Goal: Task Accomplishment & Management: Use online tool/utility

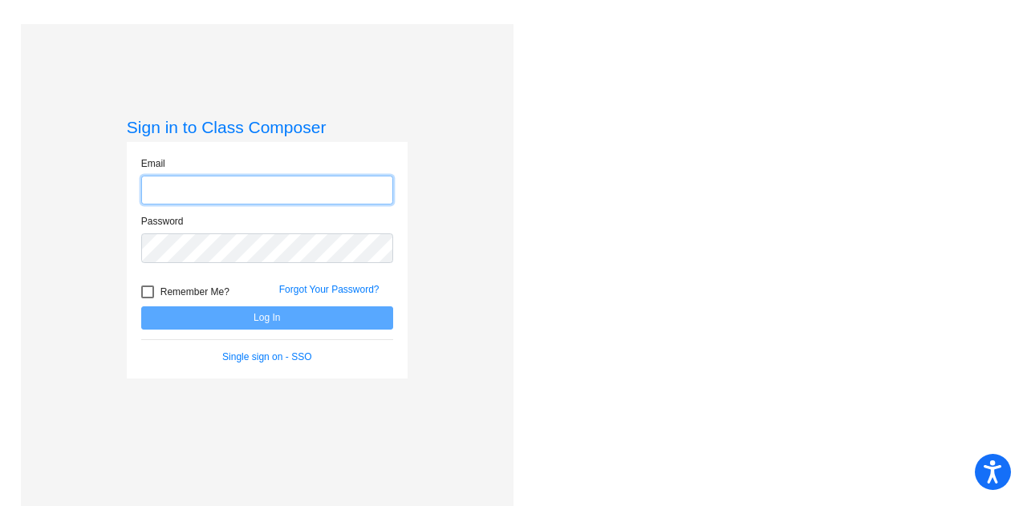
type input "mcleodk@gaylord.k12.mi.us"
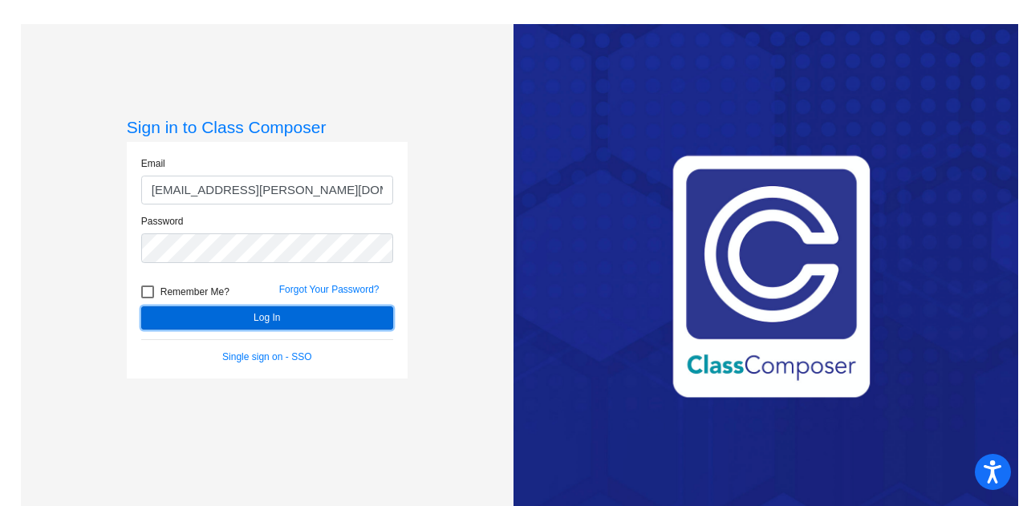
click at [287, 314] on button "Log In" at bounding box center [267, 318] width 252 height 23
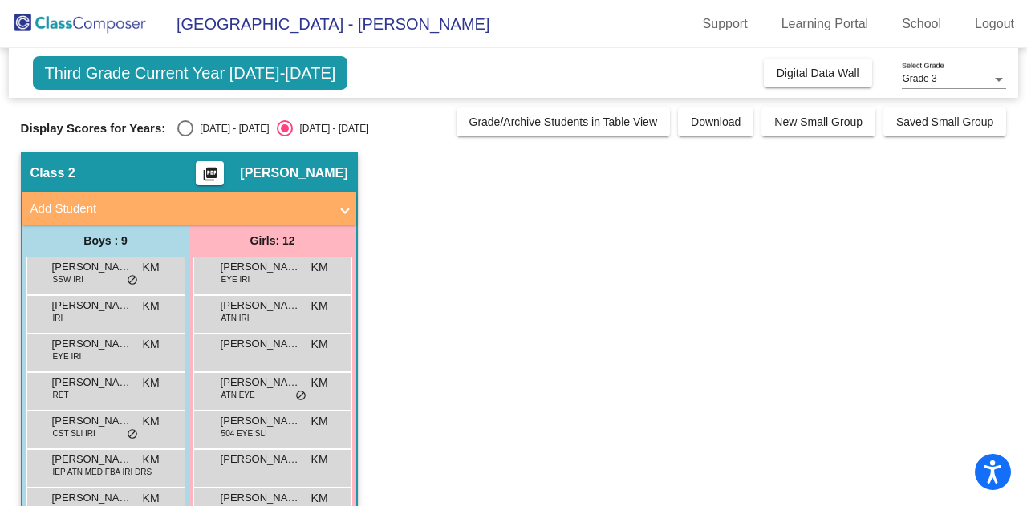
click at [185, 128] on div "Select an option" at bounding box center [185, 128] width 0 height 0
click at [185, 136] on input "2024 - 2025" at bounding box center [185, 136] width 1 height 1
radio input "true"
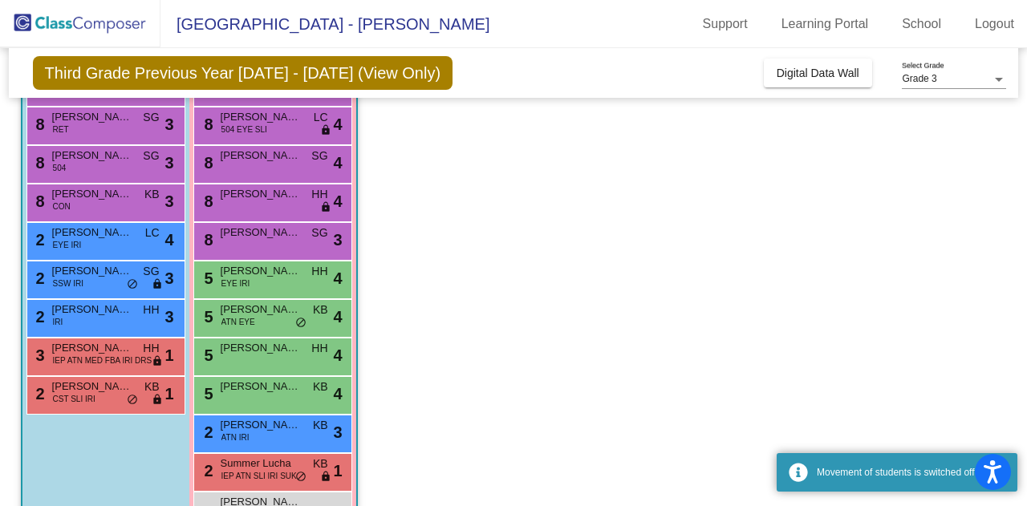
scroll to position [238, 0]
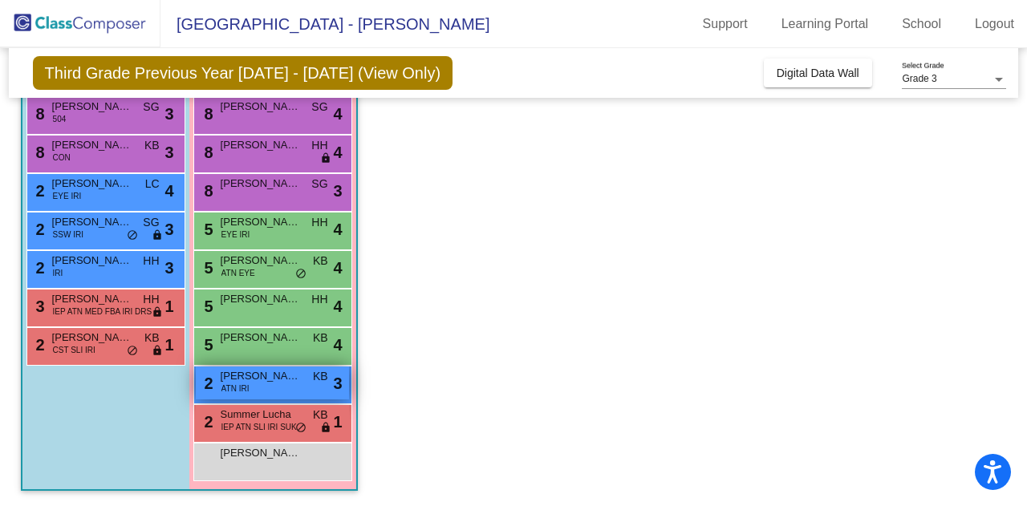
click at [229, 388] on span "ATN IRI" at bounding box center [235, 389] width 28 height 12
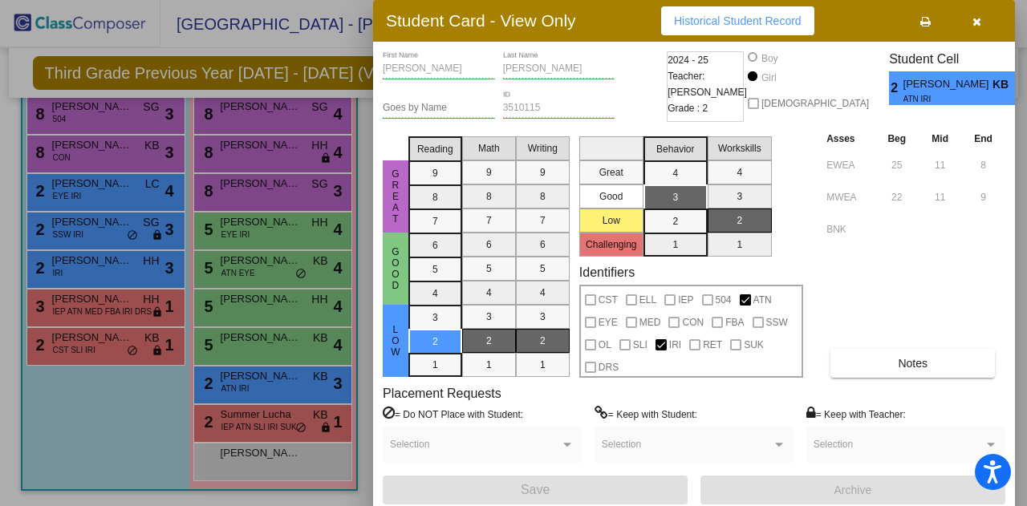
click at [981, 22] on button "button" at bounding box center [976, 20] width 51 height 29
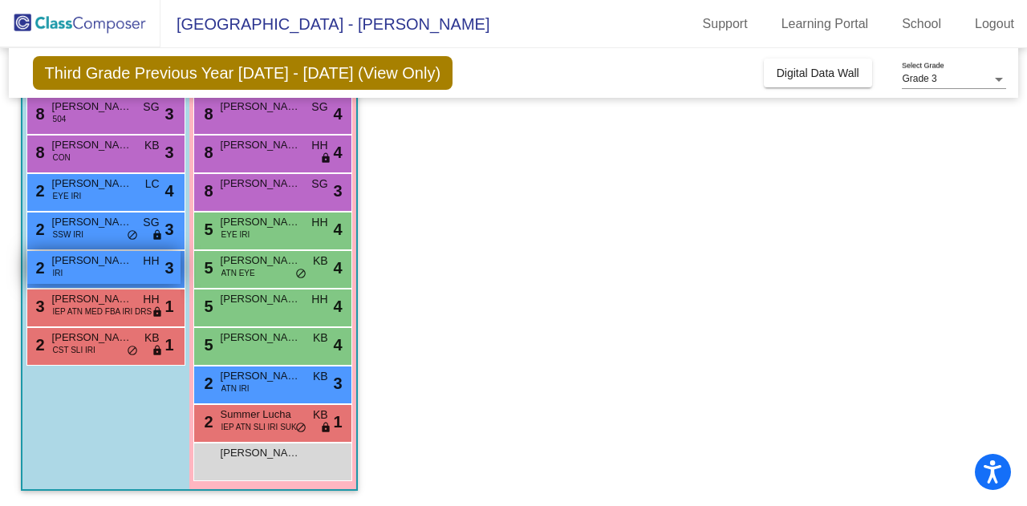
click at [117, 258] on span "Crosby Johnson" at bounding box center [92, 261] width 80 height 16
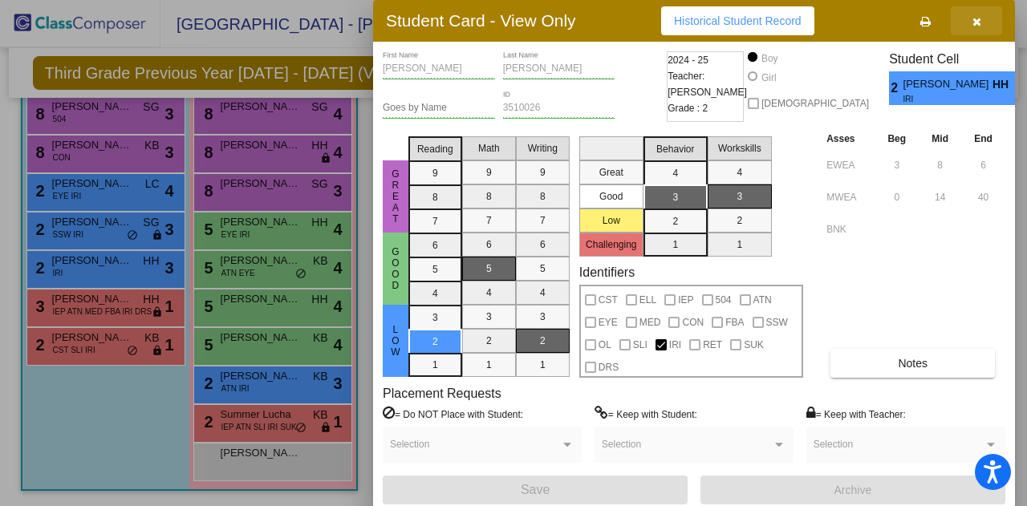
click at [981, 15] on span "button" at bounding box center [977, 20] width 9 height 13
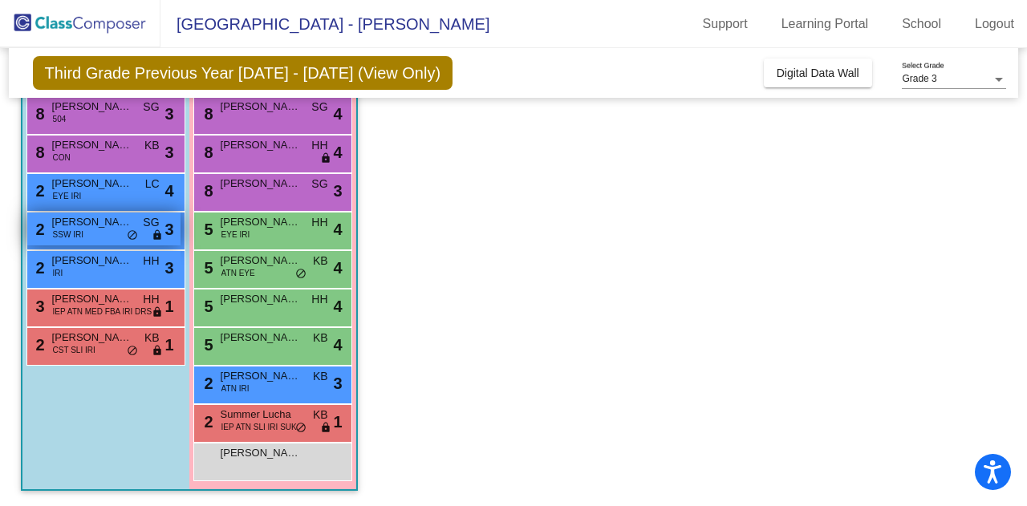
click at [113, 228] on span "Bauer Myers" at bounding box center [92, 222] width 80 height 16
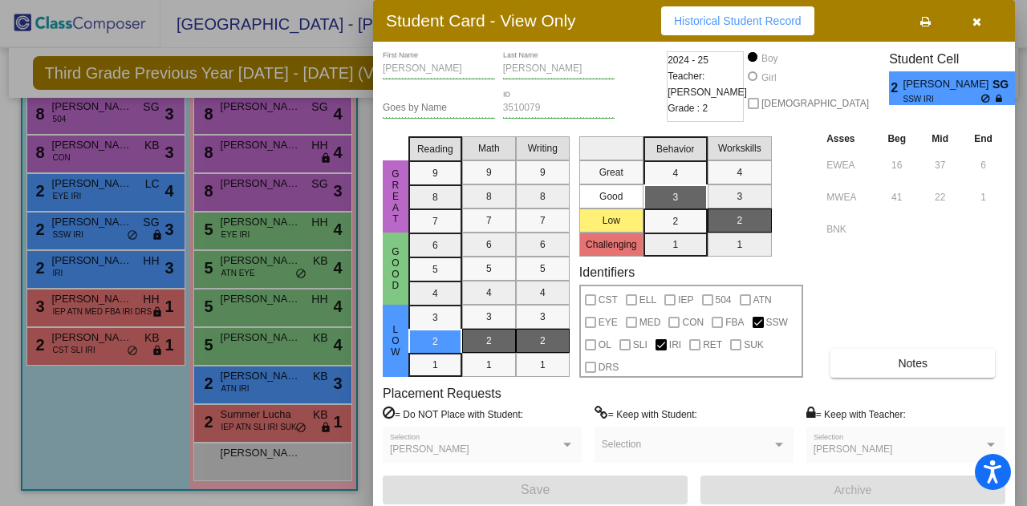
click at [985, 20] on button "button" at bounding box center [976, 20] width 51 height 29
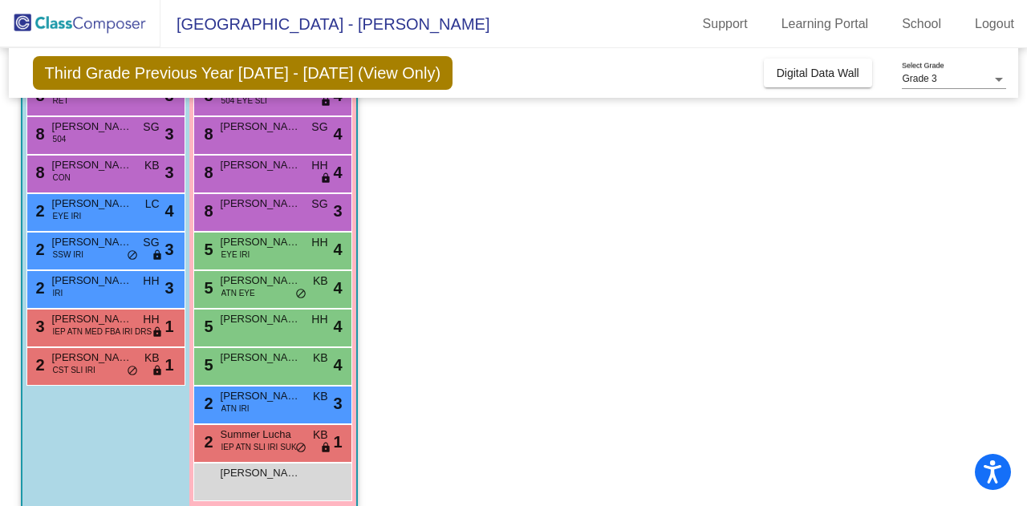
scroll to position [216, 0]
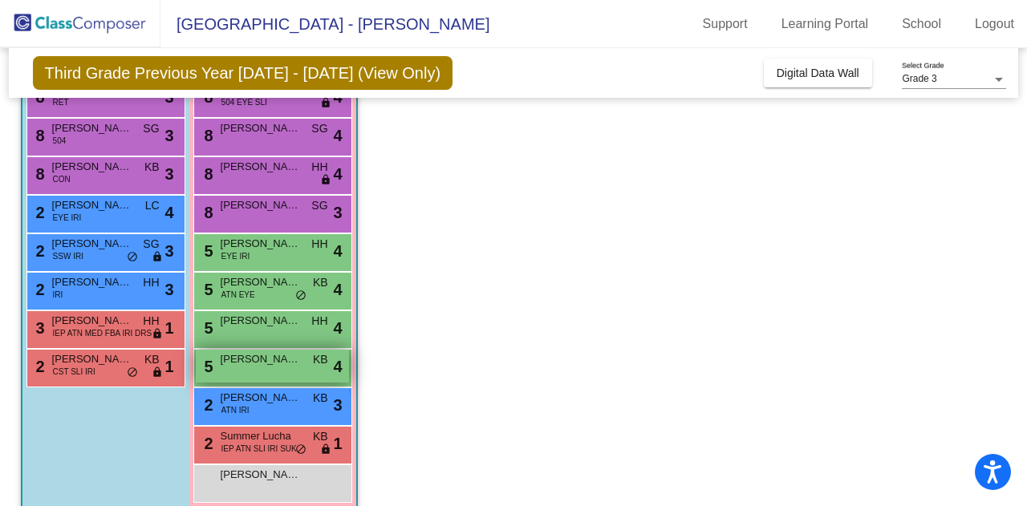
click at [286, 371] on div "5 Sabrina Steffel KB lock do_not_disturb_alt 4" at bounding box center [272, 366] width 153 height 33
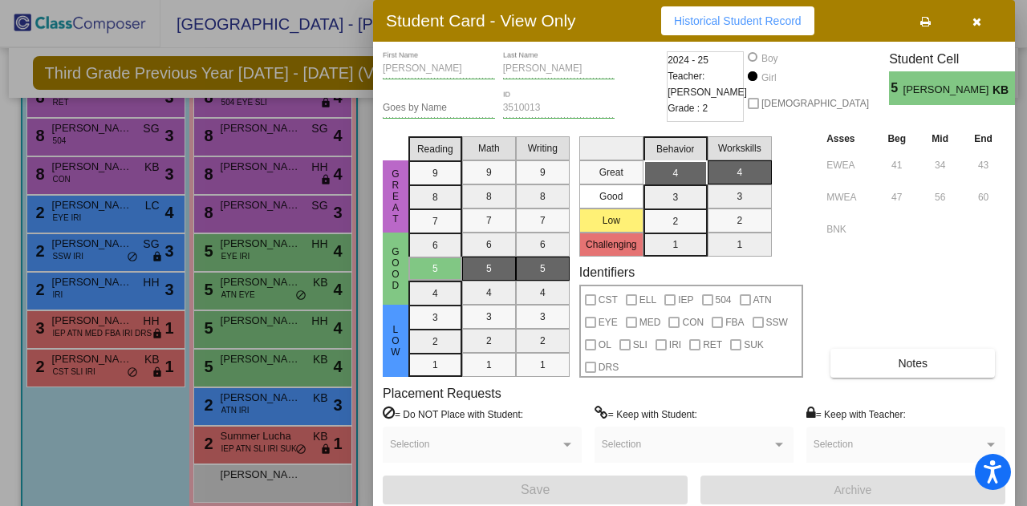
click at [977, 22] on icon "button" at bounding box center [977, 21] width 9 height 11
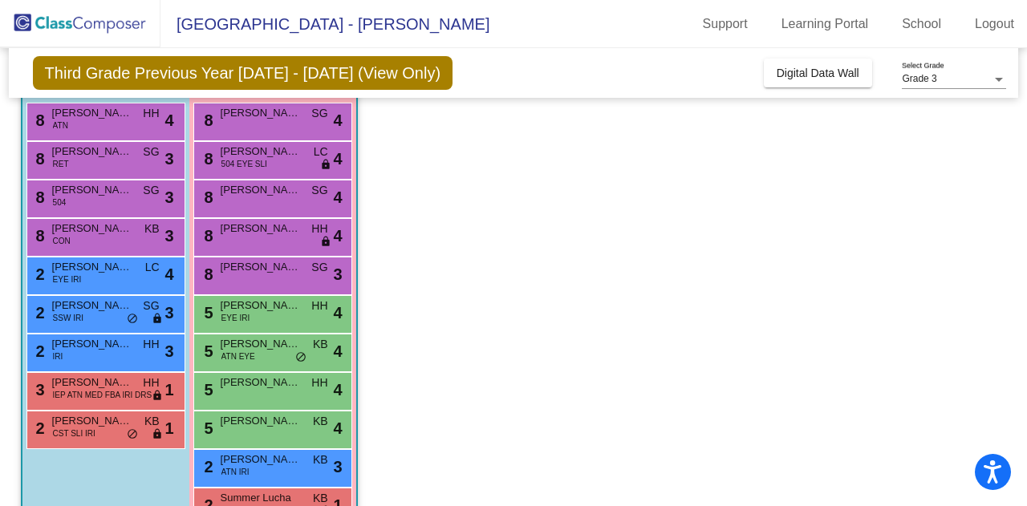
scroll to position [151, 0]
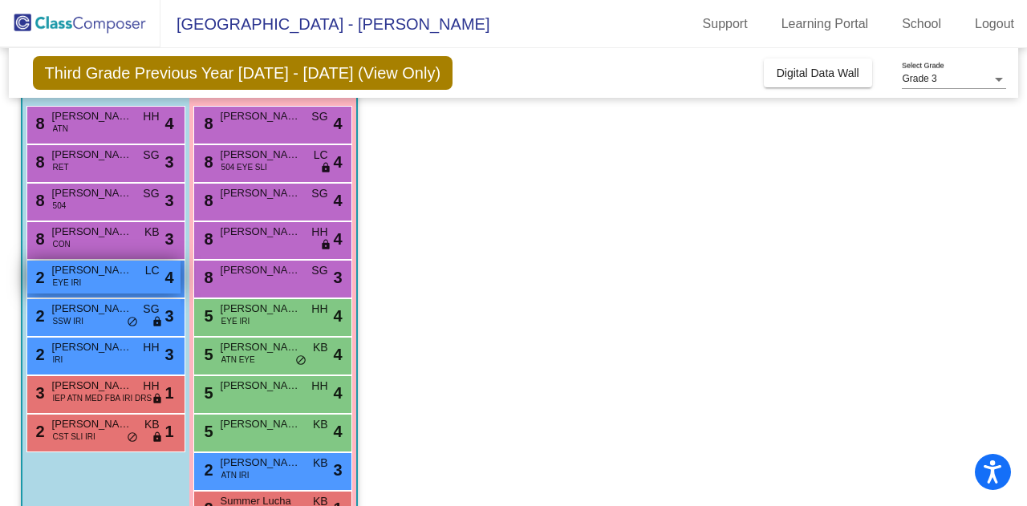
click at [91, 274] on span "Dawson Wrzesinski" at bounding box center [92, 270] width 80 height 16
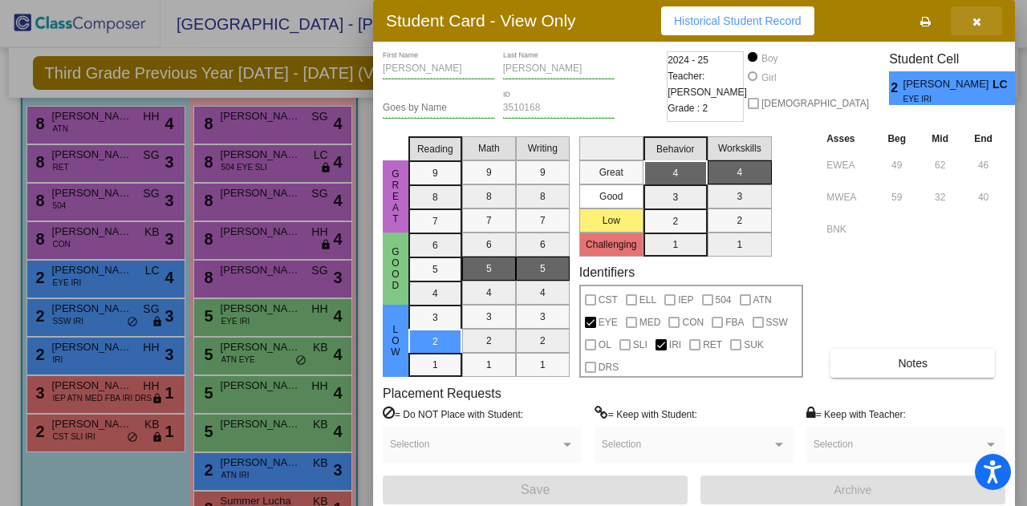
click at [977, 27] on button "button" at bounding box center [976, 20] width 51 height 29
